Goal: Obtain resource: Obtain resource

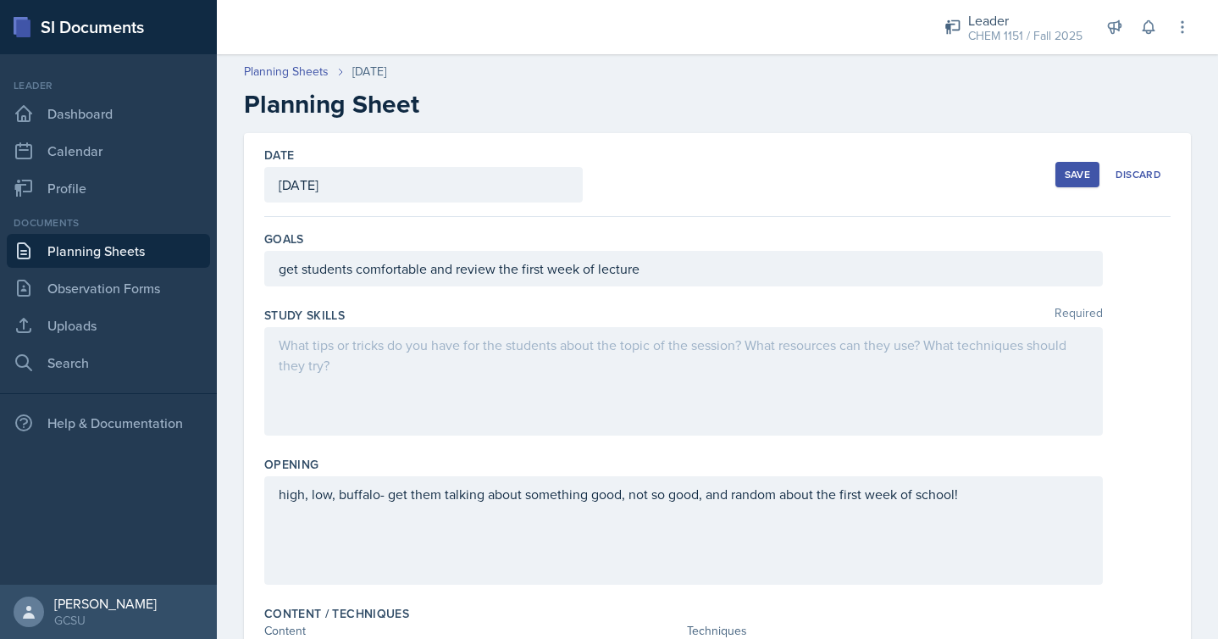
scroll to position [283, 0]
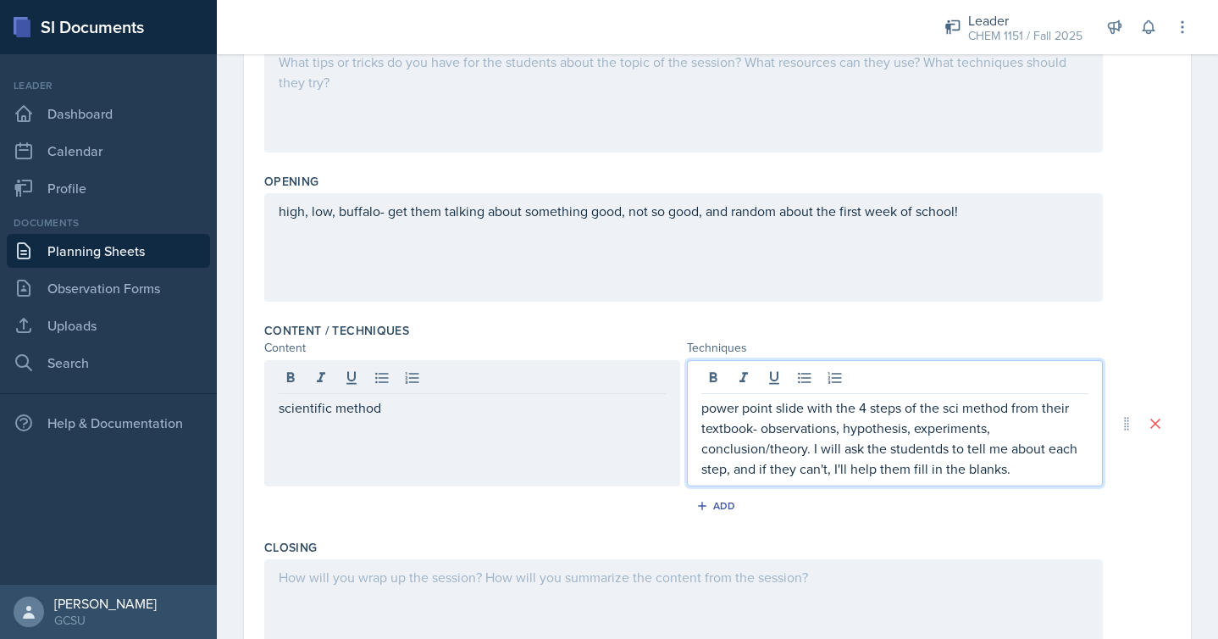
click at [987, 215] on div "high, low, buffalo- get them talking about something good, not so good, and ran…" at bounding box center [683, 247] width 838 height 108
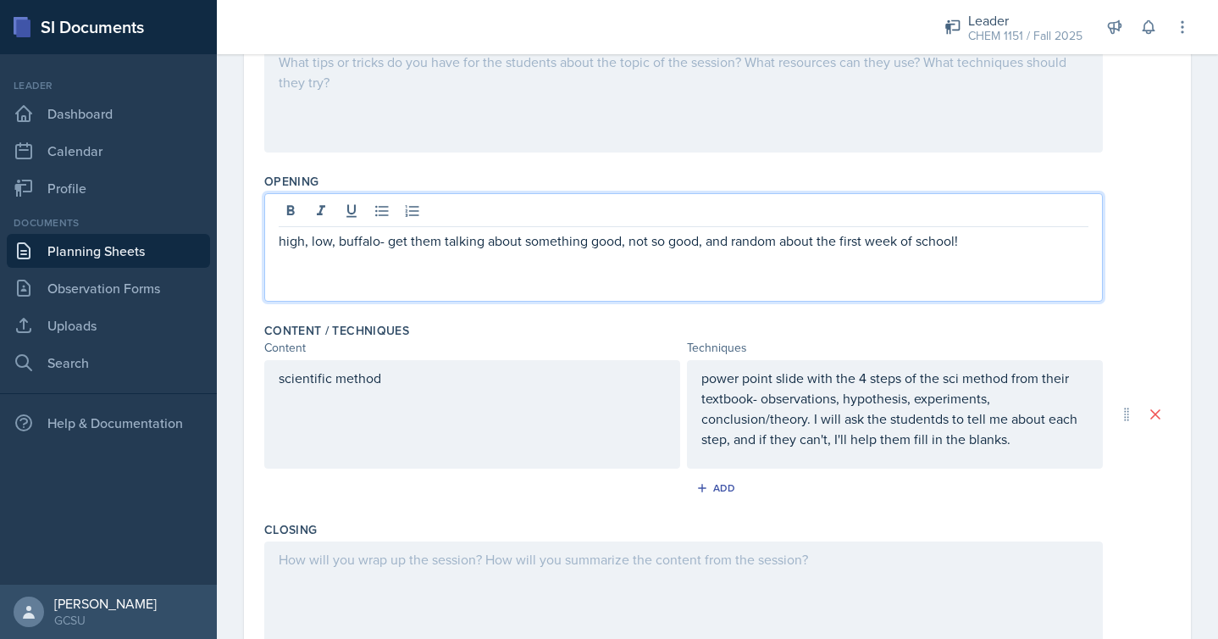
click at [279, 240] on p "high, low, buffalo- get them talking about something good, not so good, and ran…" at bounding box center [684, 240] width 810 height 20
click at [298, 263] on p at bounding box center [684, 261] width 810 height 20
click at [1059, 446] on p "power point slide with the 4 steps of the sci method from their textbook- obser…" at bounding box center [894, 408] width 387 height 81
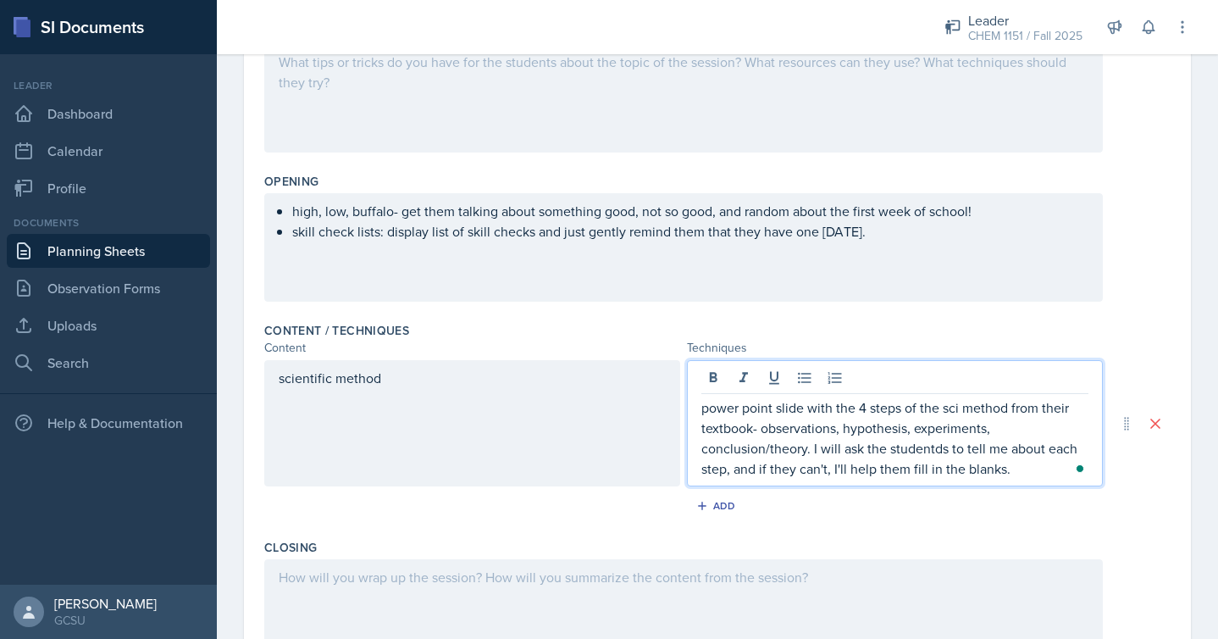
click at [941, 447] on p "power point slide with the 4 steps of the sci method from their textbook- obser…" at bounding box center [894, 437] width 387 height 81
click at [1029, 471] on p "power point slide with the 4 steps of the sci method from their textbook- obser…" at bounding box center [894, 437] width 387 height 81
click at [1034, 471] on p "power point slide with the 4 steps of the sci method from their textbook- obser…" at bounding box center [894, 437] width 387 height 81
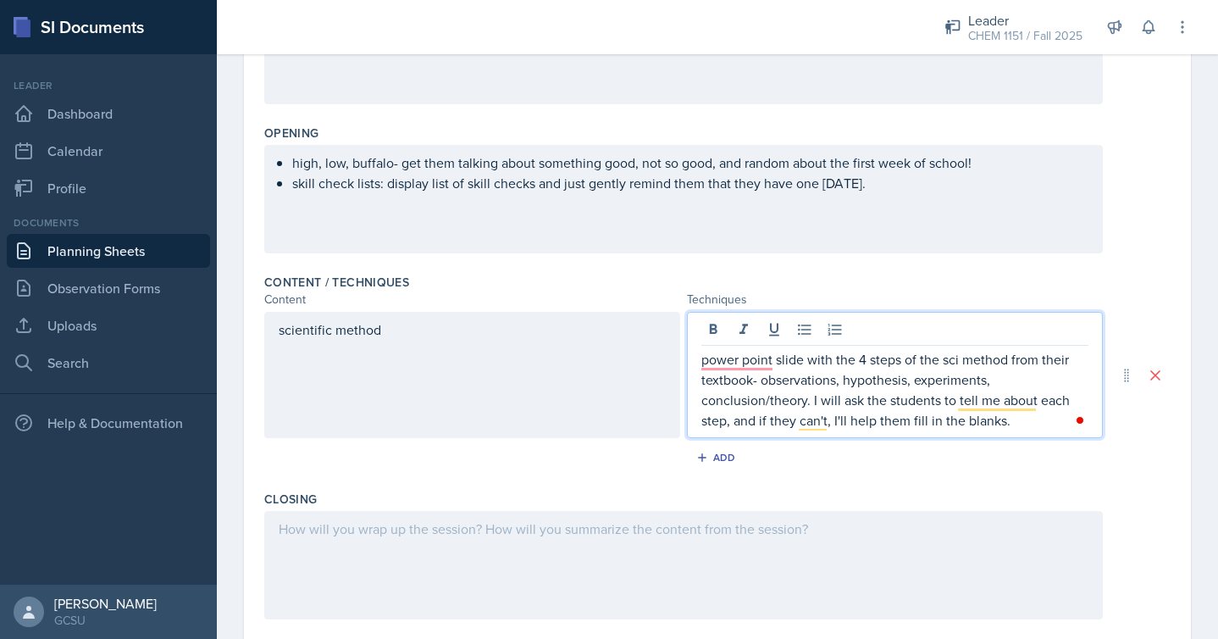
scroll to position [352, 0]
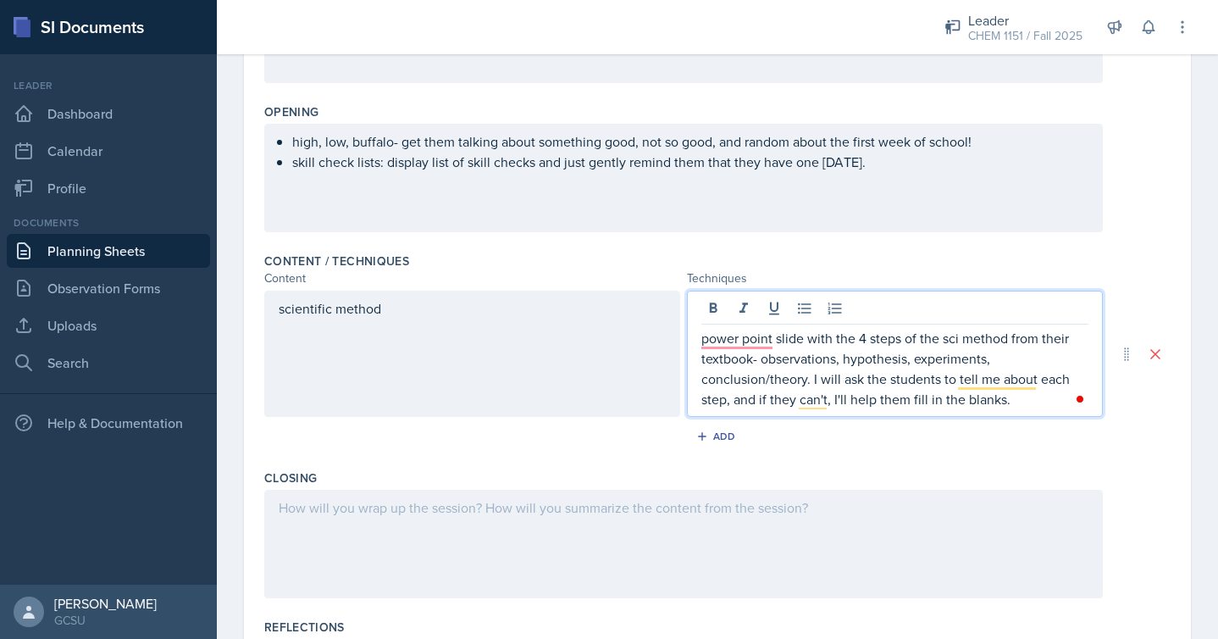
click at [451, 322] on div "scientific method" at bounding box center [472, 353] width 416 height 126
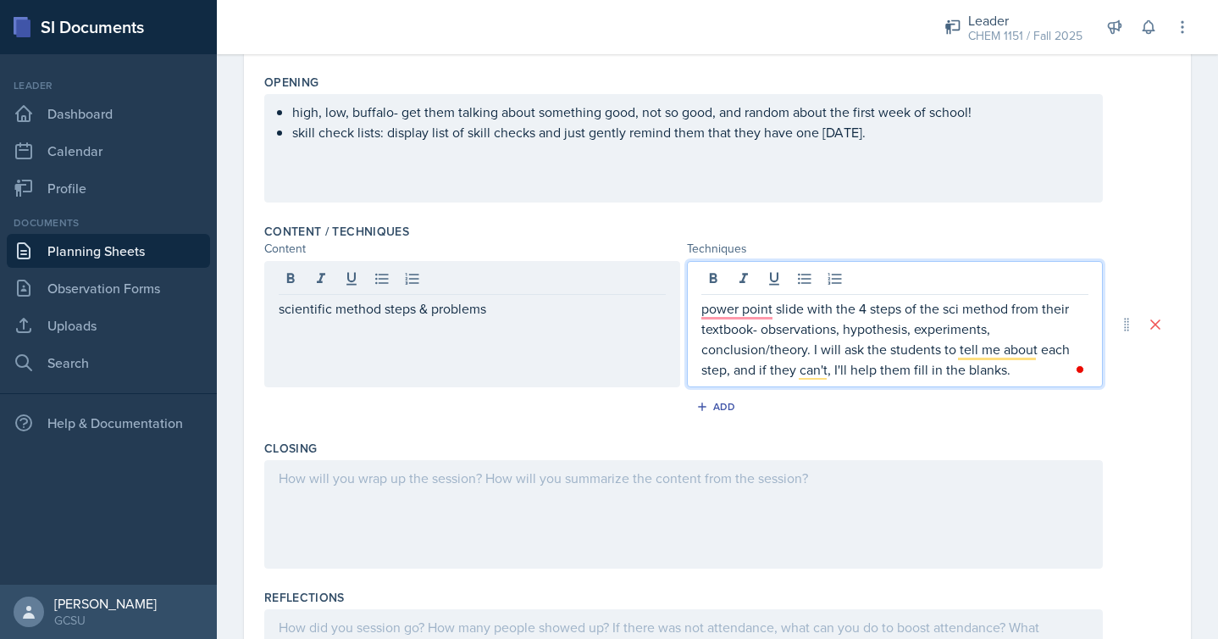
click at [1026, 335] on p "power point slide with the 4 steps of the sci method from their textbook- obser…" at bounding box center [894, 338] width 387 height 81
click at [1042, 369] on p "power point slide with the 4 steps of the sci method from their textbook- obser…" at bounding box center [894, 338] width 387 height 81
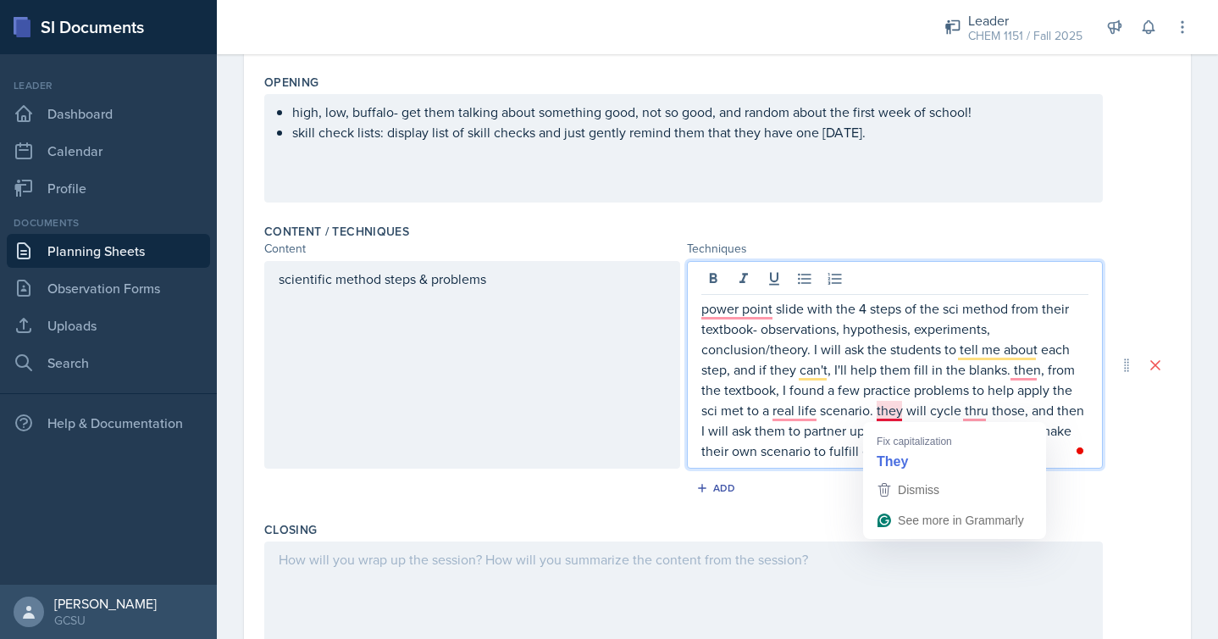
click at [882, 410] on p "power point slide with the 4 steps of the sci method from their textbook- obser…" at bounding box center [894, 379] width 387 height 163
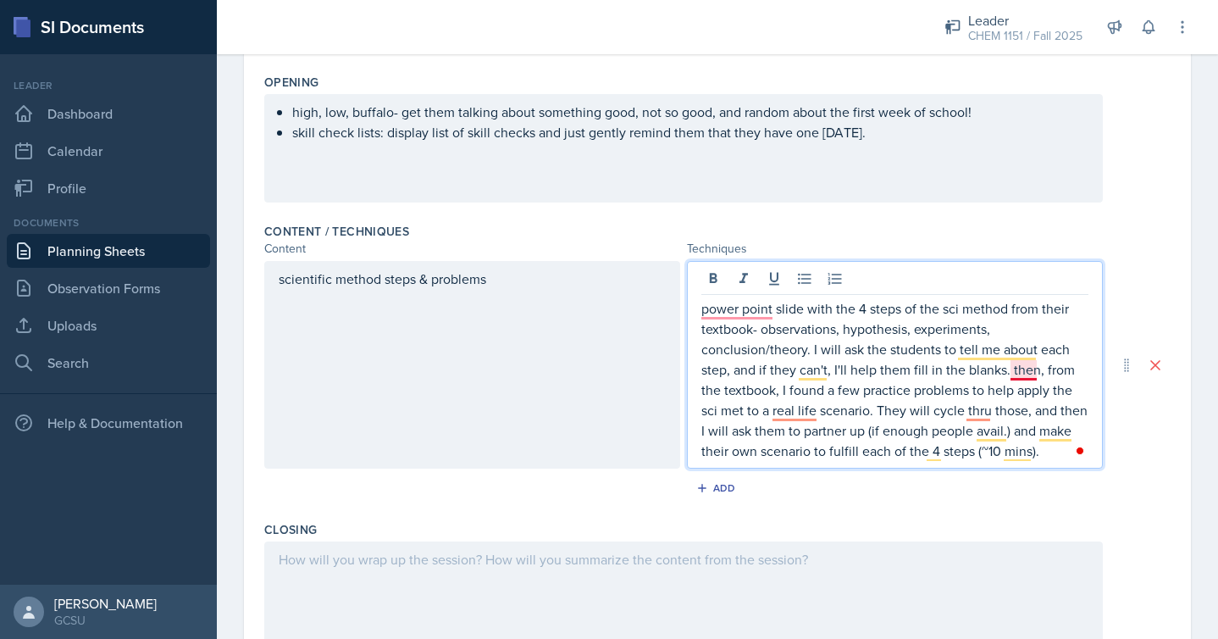
click at [1031, 374] on p "power point slide with the 4 steps of the sci method from their textbook- obser…" at bounding box center [894, 379] width 387 height 163
click at [733, 313] on p "power point slide with the 4 steps of the sci method from their textbook- obser…" at bounding box center [894, 379] width 387 height 163
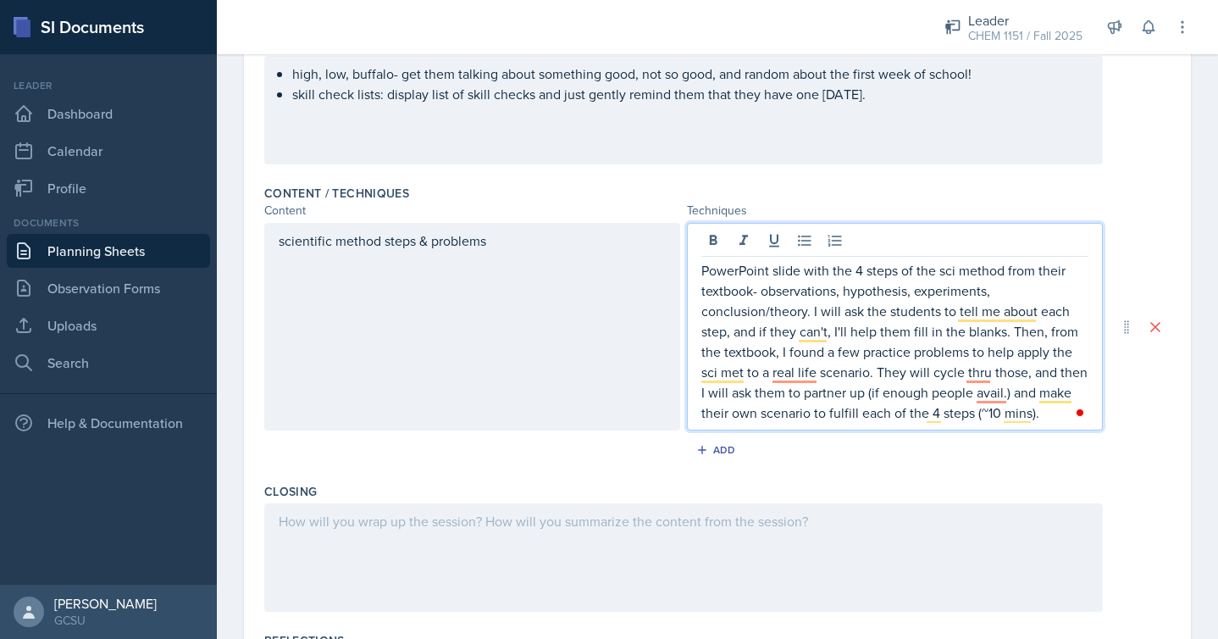
scroll to position [421, 0]
click at [733, 448] on div "Add" at bounding box center [718, 449] width 36 height 14
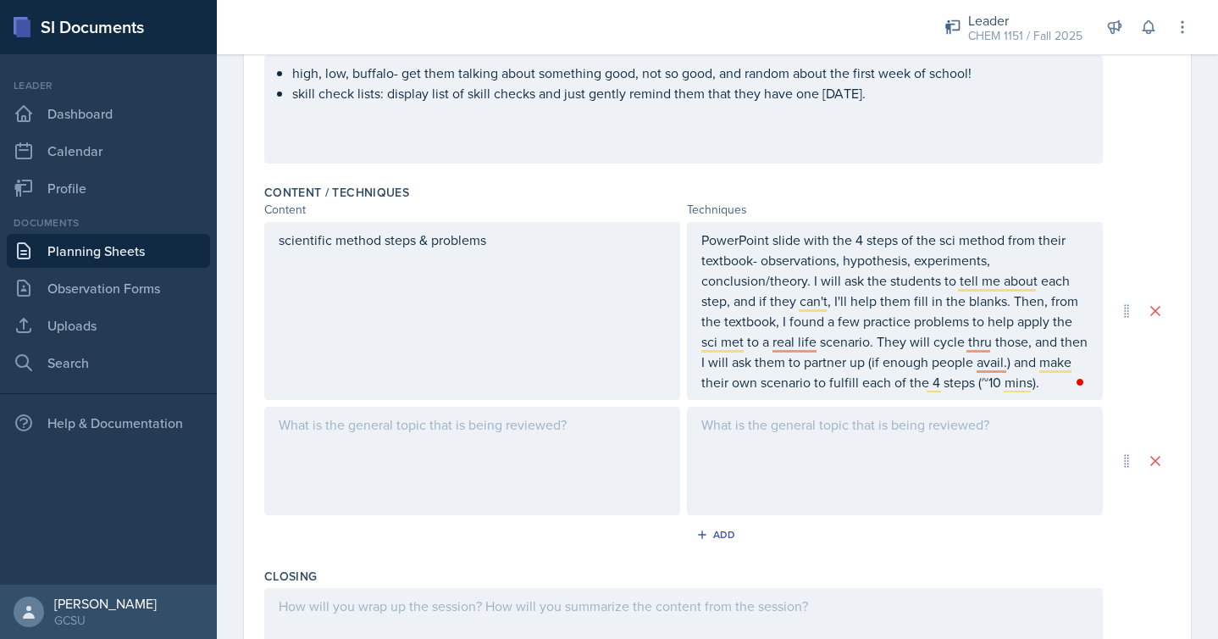
click at [577, 460] on div at bounding box center [472, 461] width 416 height 108
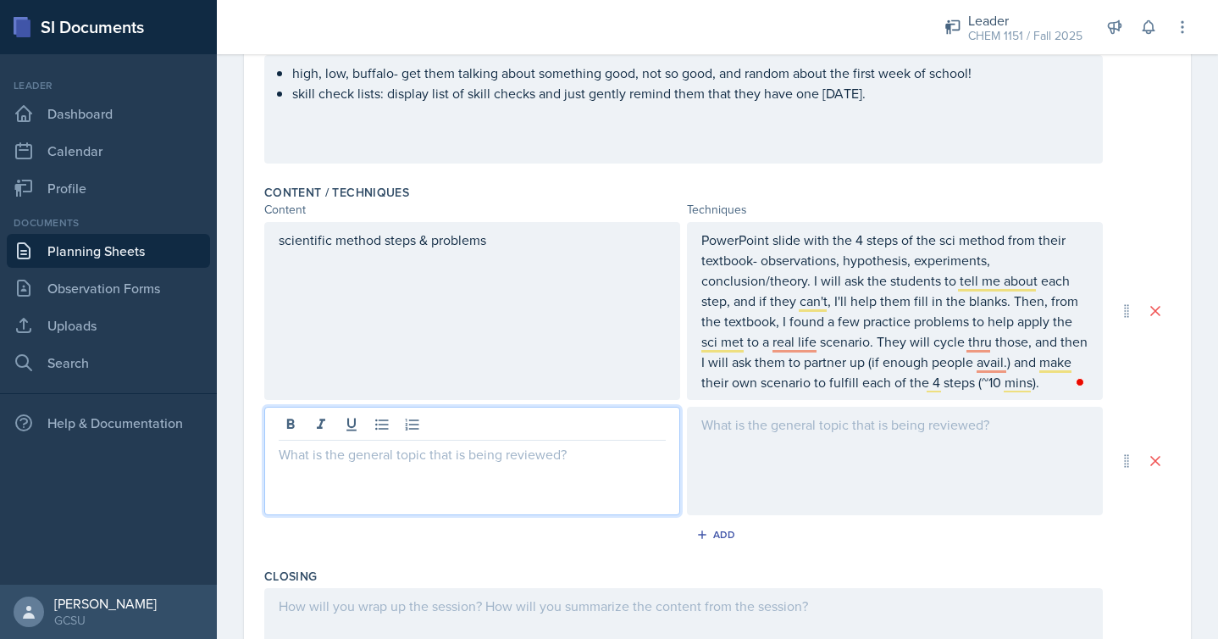
scroll to position [451, 0]
